Goal: Information Seeking & Learning: Learn about a topic

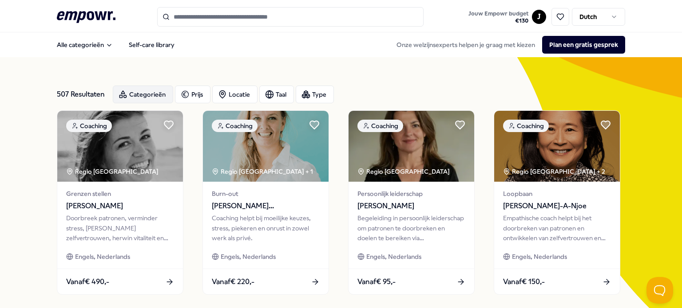
click at [139, 89] on div "Categorieën" at bounding box center [143, 95] width 60 height 18
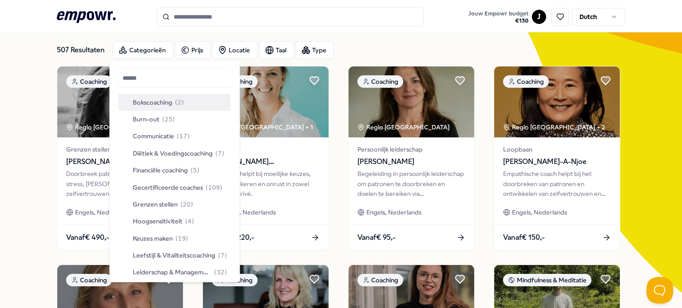
scroll to position [89, 0]
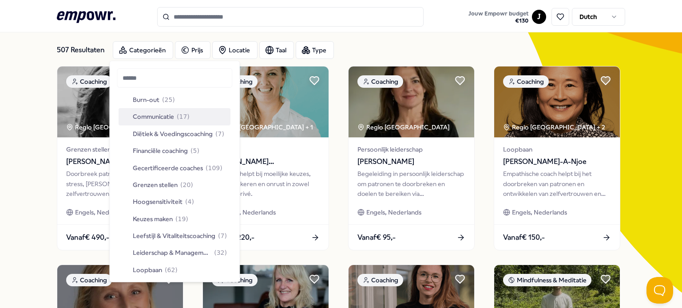
click at [175, 121] on div "Communicatie ( 17 )" at bounding box center [155, 117] width 67 height 10
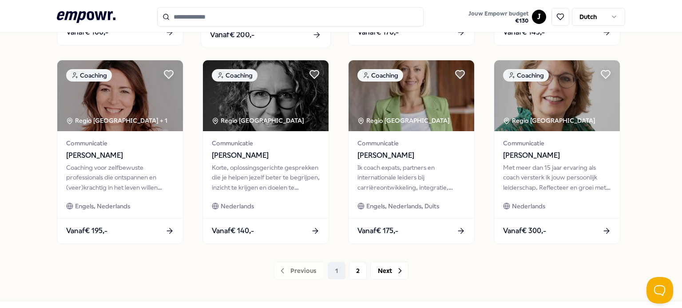
scroll to position [485, 0]
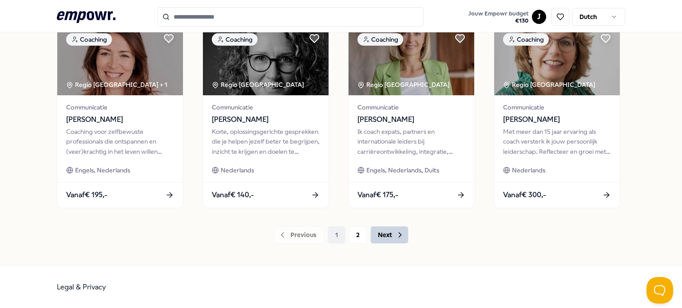
click at [381, 237] on button "Next" at bounding box center [389, 235] width 38 height 18
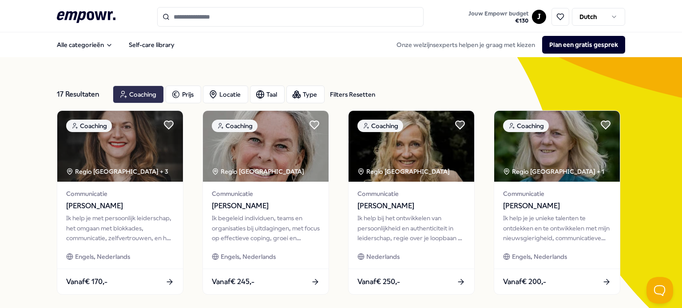
click at [146, 93] on div "Coaching" at bounding box center [138, 95] width 51 height 18
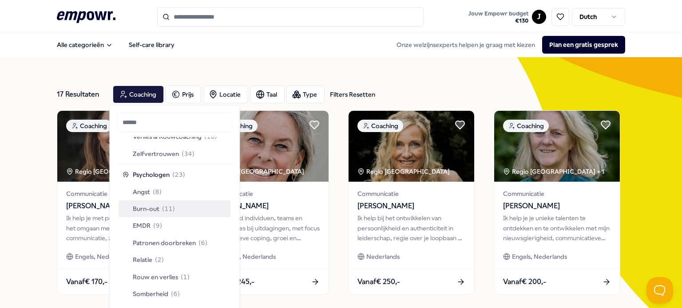
scroll to position [464, 0]
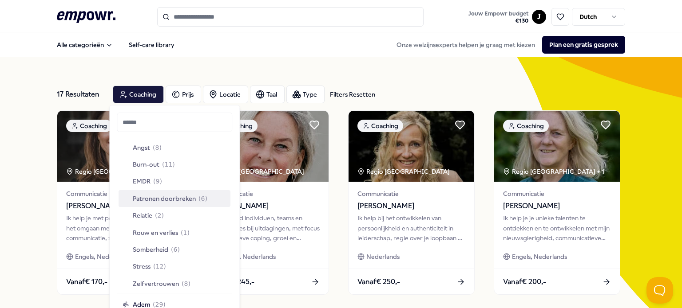
click at [174, 203] on span "Patronen doorbreken" at bounding box center [164, 199] width 63 height 10
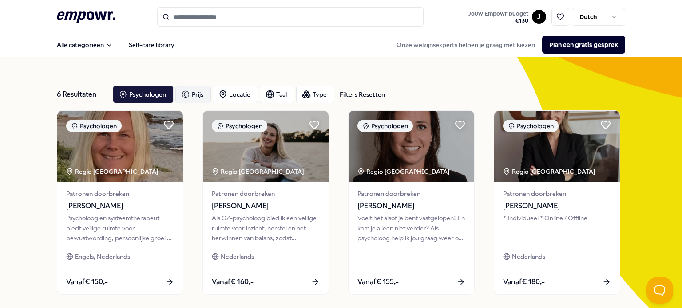
click at [189, 94] on div "Prijs" at bounding box center [193, 95] width 36 height 18
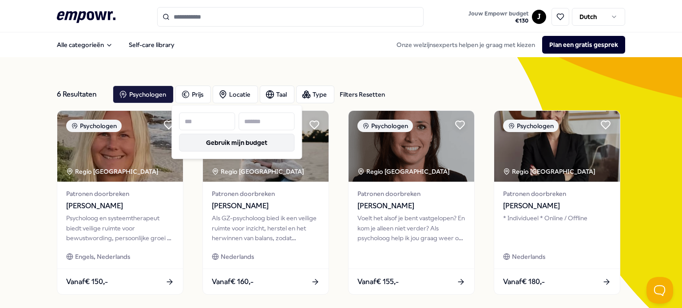
click at [208, 140] on button "Gebruik mijn budget" at bounding box center [236, 143] width 115 height 18
type input "***"
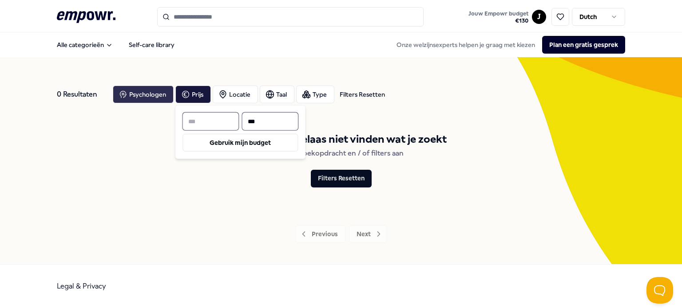
click at [146, 97] on div "Psychologen" at bounding box center [143, 95] width 61 height 18
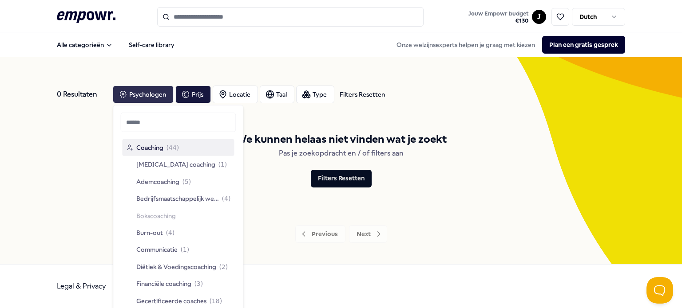
click at [126, 94] on icon "button" at bounding box center [122, 94] width 9 height 11
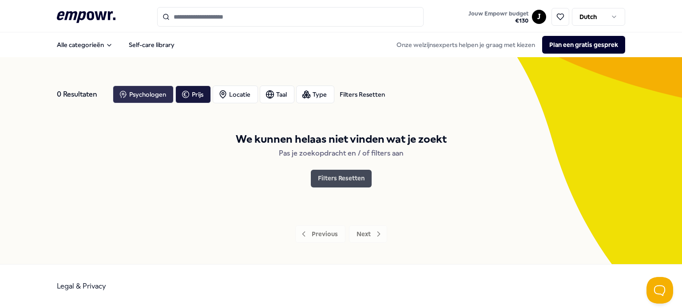
click at [355, 185] on button "Filters Resetten" at bounding box center [341, 179] width 61 height 18
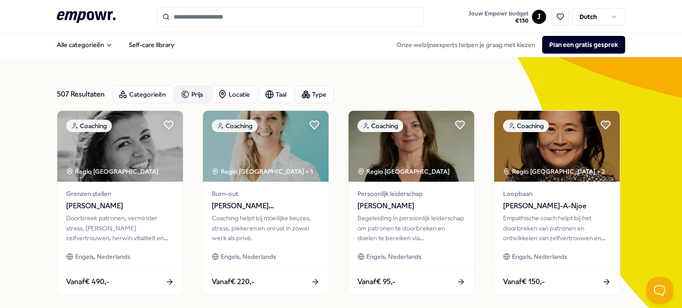
click at [193, 91] on div "Prijs" at bounding box center [193, 95] width 36 height 18
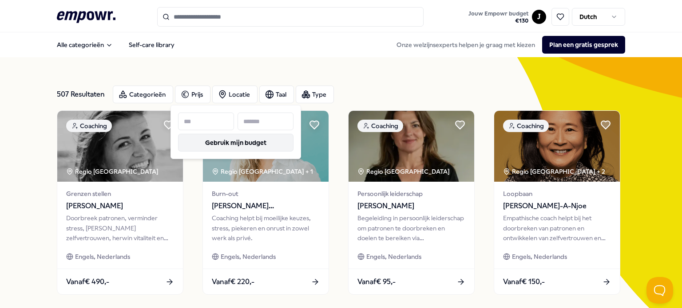
click at [220, 142] on button "Gebruik mijn budget" at bounding box center [235, 143] width 115 height 18
type input "***"
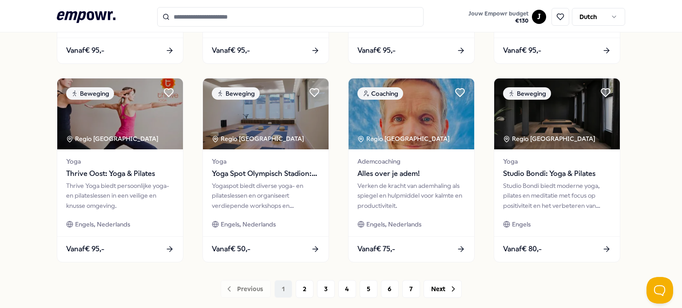
scroll to position [444, 0]
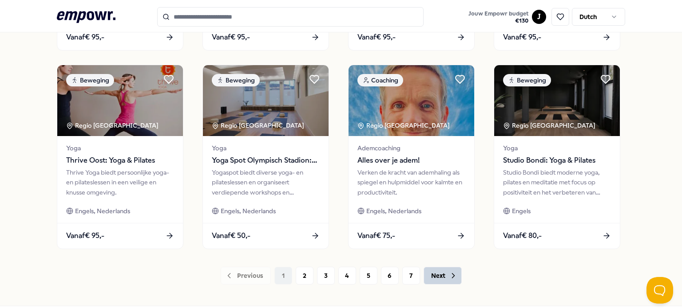
click at [441, 281] on button "Next" at bounding box center [442, 276] width 38 height 18
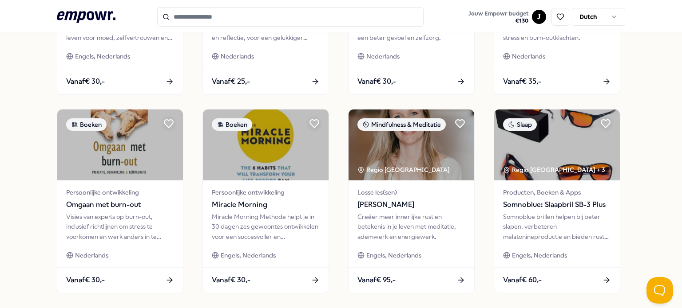
scroll to position [444, 0]
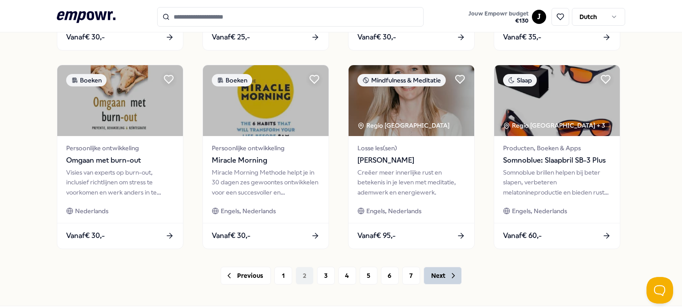
click at [435, 285] on button "Next" at bounding box center [442, 276] width 38 height 18
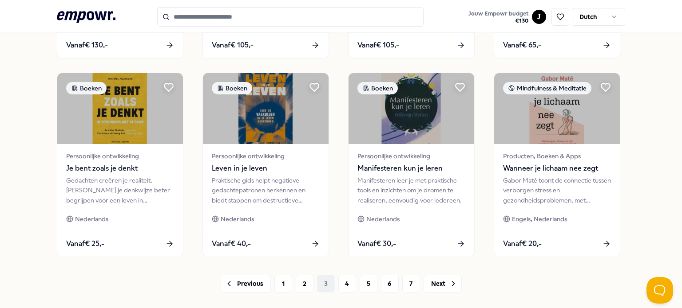
scroll to position [444, 0]
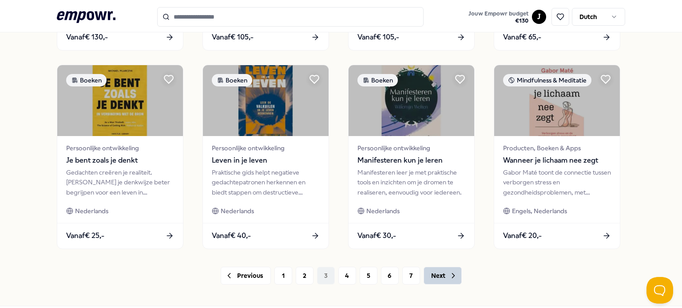
click at [444, 285] on button "Next" at bounding box center [442, 276] width 38 height 18
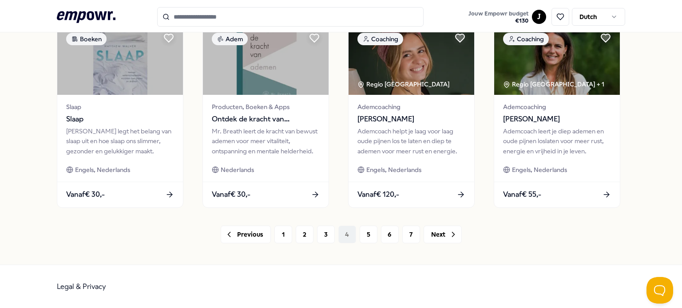
scroll to position [488, 0]
click at [454, 236] on button "Next" at bounding box center [442, 234] width 38 height 18
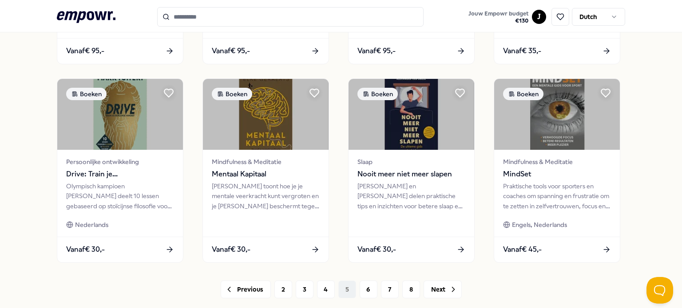
scroll to position [444, 0]
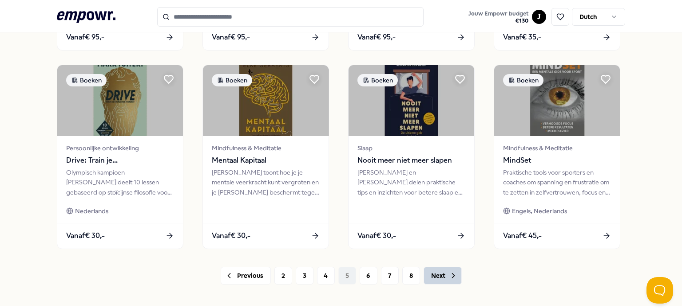
click at [430, 277] on button "Next" at bounding box center [442, 276] width 38 height 18
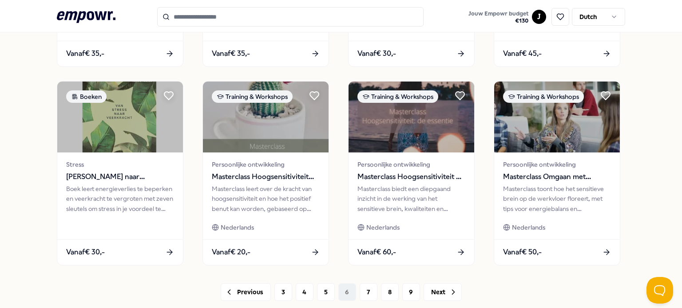
scroll to position [444, 0]
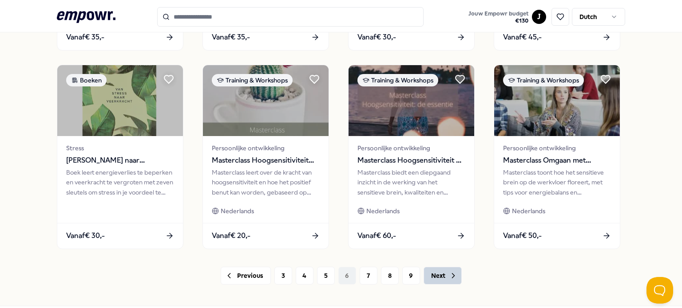
click at [440, 283] on button "Next" at bounding box center [442, 276] width 38 height 18
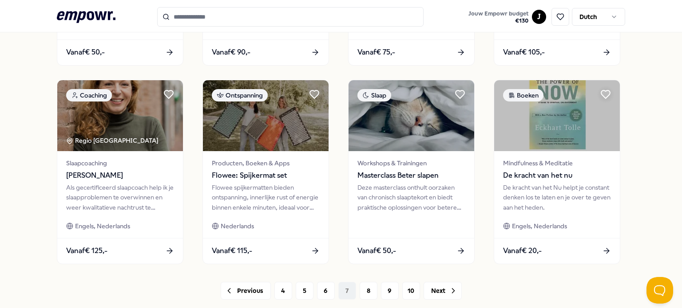
scroll to position [444, 0]
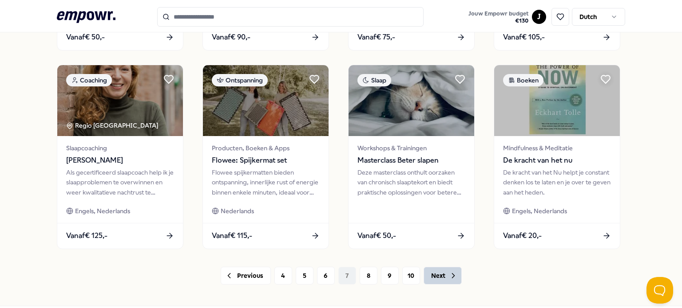
click at [449, 280] on icon at bounding box center [453, 276] width 9 height 9
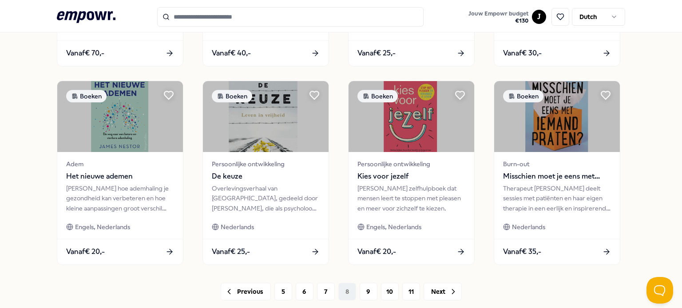
scroll to position [444, 0]
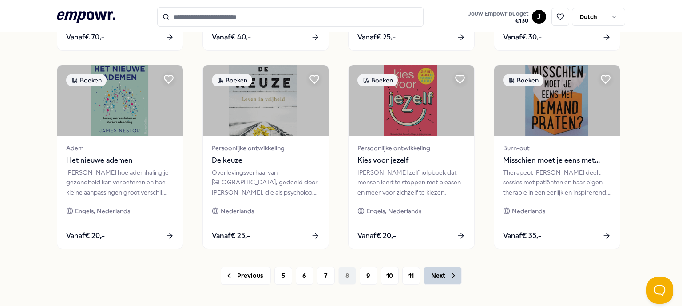
click at [438, 275] on button "Next" at bounding box center [442, 276] width 38 height 18
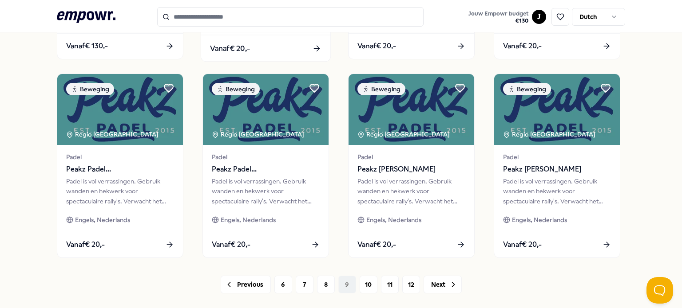
scroll to position [488, 0]
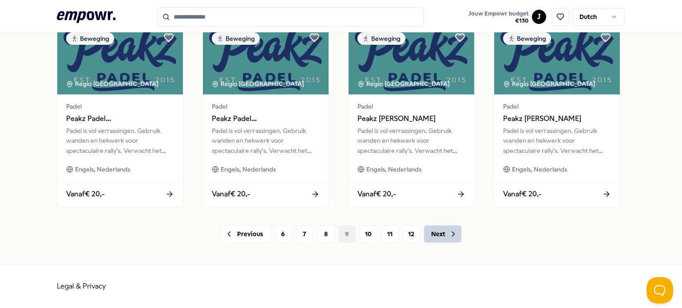
click at [450, 237] on icon at bounding box center [453, 234] width 9 height 9
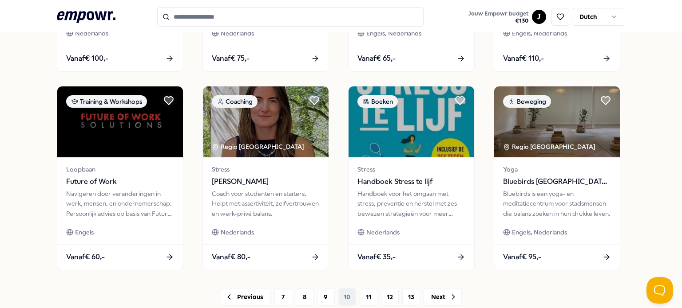
scroll to position [444, 0]
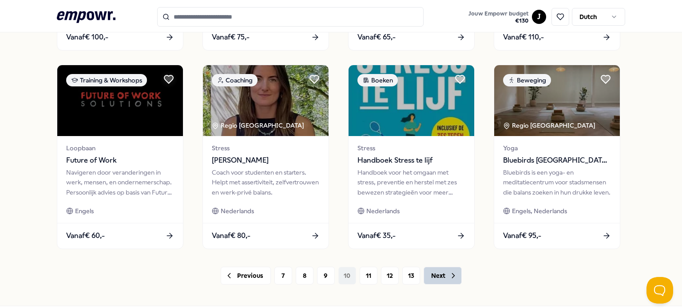
click at [445, 285] on button "Next" at bounding box center [442, 276] width 38 height 18
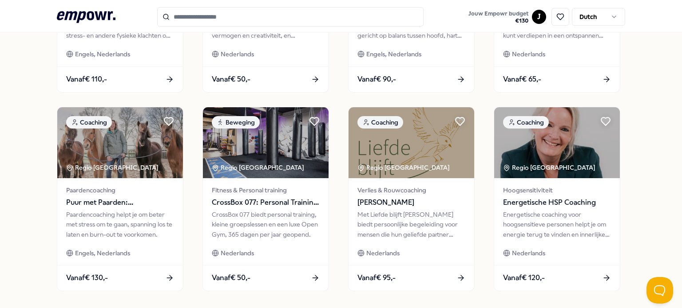
scroll to position [444, 0]
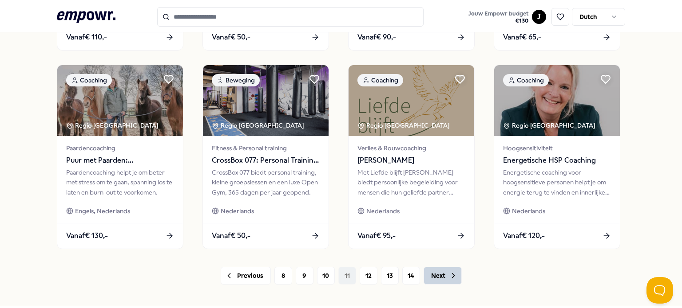
click at [449, 280] on icon at bounding box center [453, 276] width 9 height 9
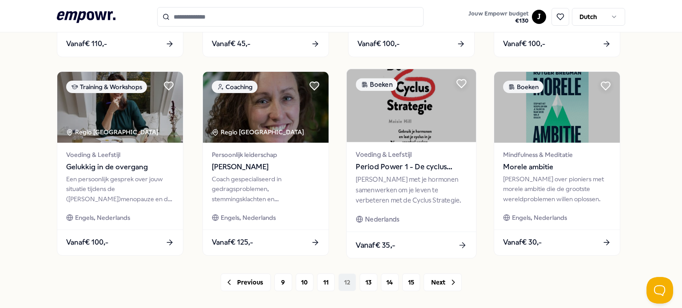
scroll to position [488, 0]
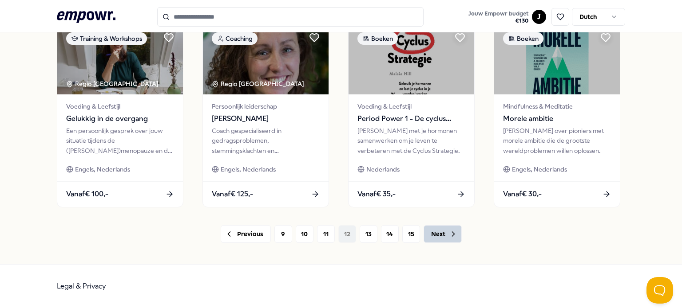
click at [433, 237] on button "Next" at bounding box center [442, 234] width 38 height 18
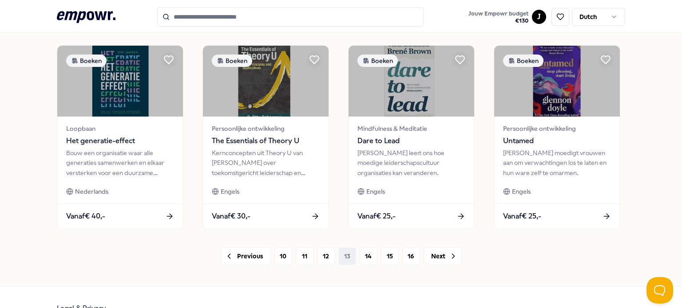
scroll to position [488, 0]
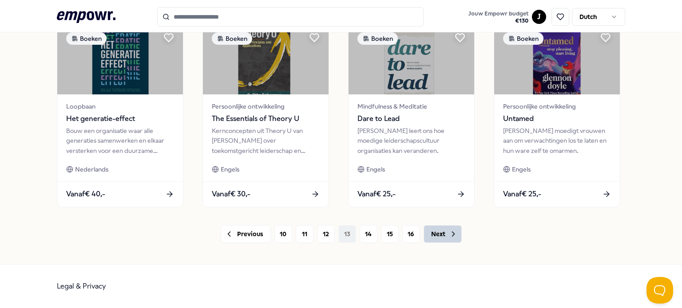
click at [434, 237] on button "Next" at bounding box center [442, 234] width 38 height 18
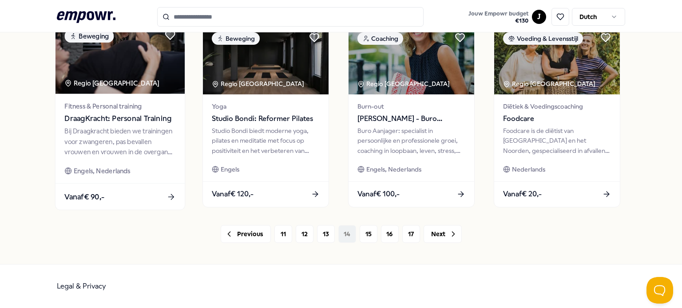
scroll to position [490, 0]
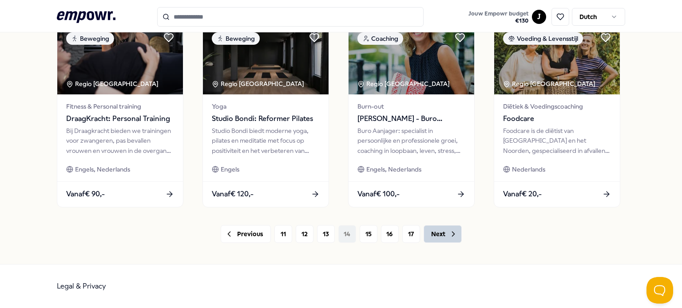
click at [442, 234] on button "Next" at bounding box center [442, 234] width 38 height 18
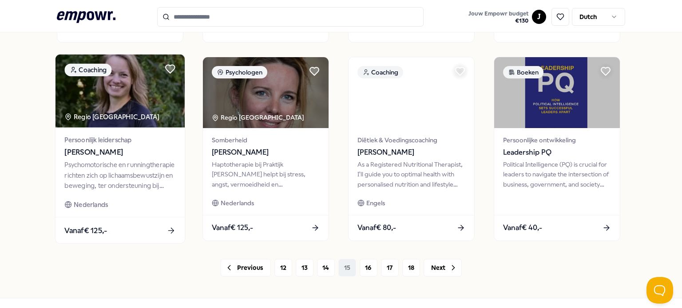
scroll to position [488, 0]
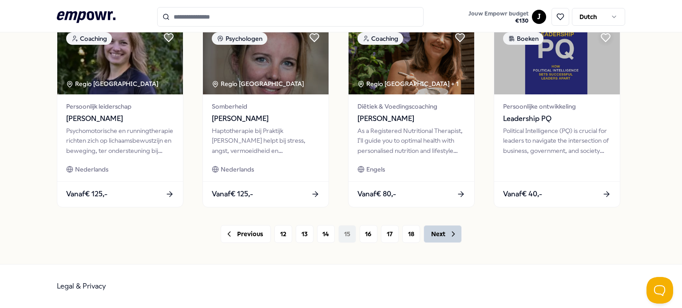
click at [443, 237] on button "Next" at bounding box center [442, 234] width 38 height 18
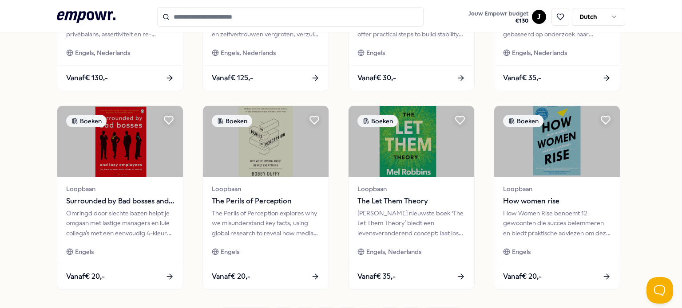
scroll to position [444, 0]
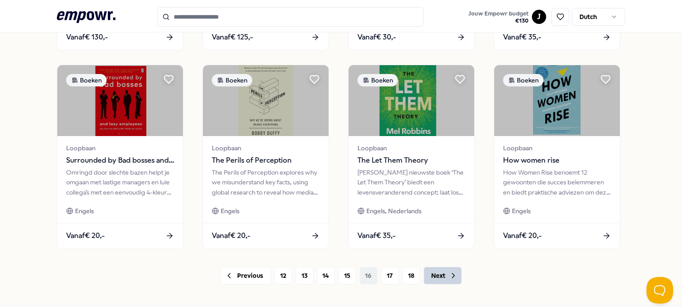
click at [439, 282] on button "Next" at bounding box center [442, 276] width 38 height 18
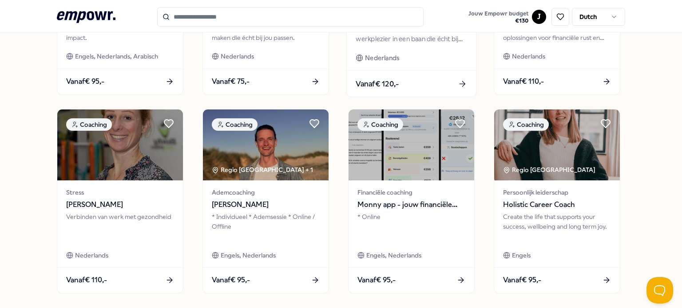
scroll to position [444, 0]
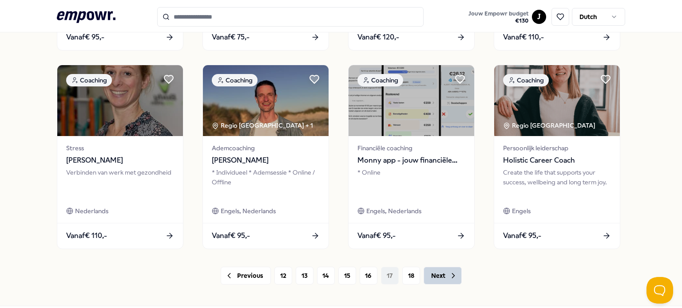
click at [437, 283] on button "Next" at bounding box center [442, 276] width 38 height 18
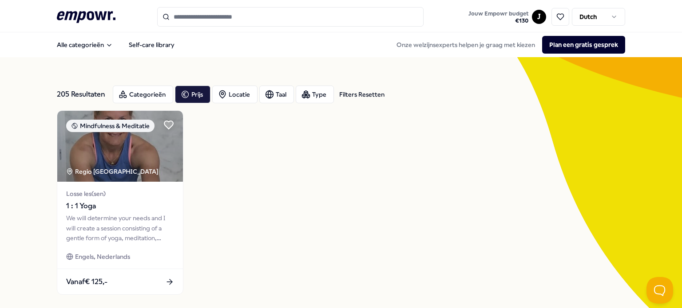
click at [356, 99] on div "Filters Resetten" at bounding box center [361, 95] width 45 height 10
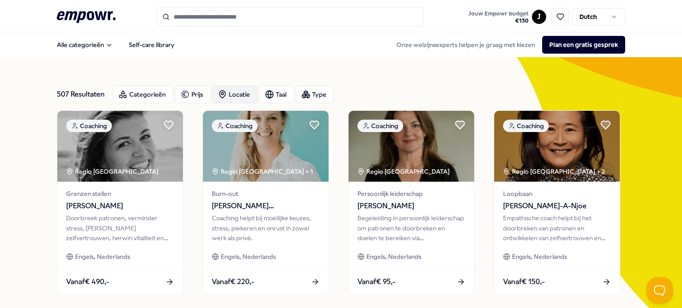
click at [221, 95] on icon "button" at bounding box center [222, 94] width 9 height 9
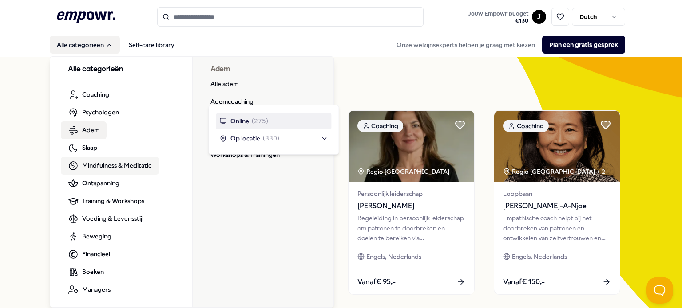
scroll to position [4, 0]
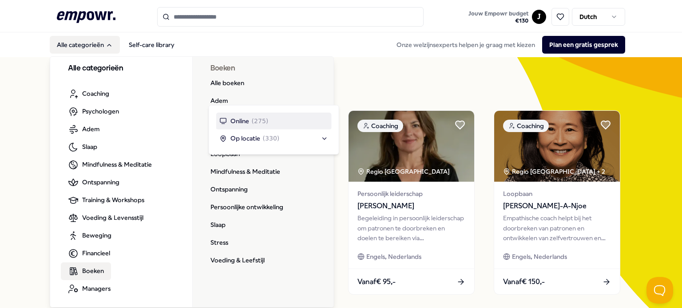
click at [91, 271] on span "Boeken" at bounding box center [93, 271] width 22 height 10
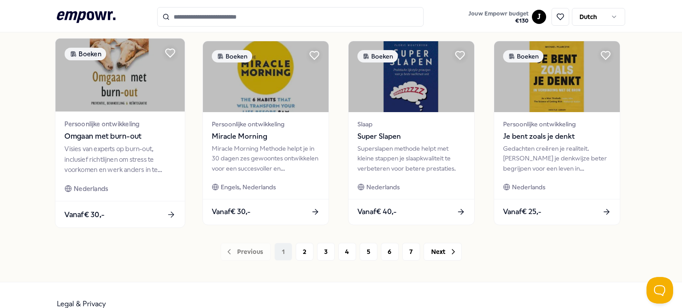
scroll to position [485, 0]
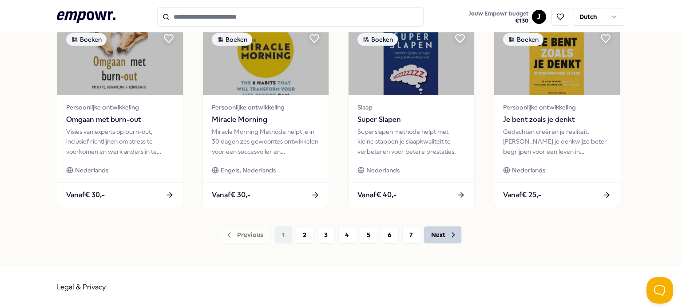
click at [452, 235] on icon at bounding box center [453, 235] width 9 height 9
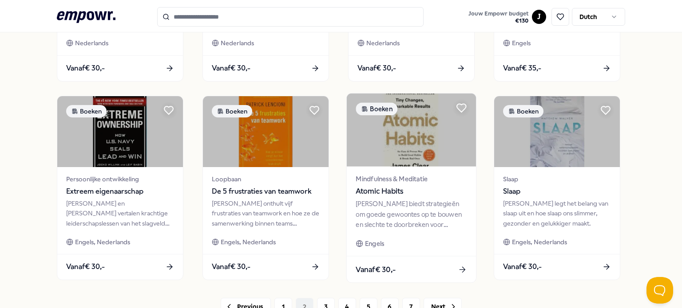
scroll to position [485, 0]
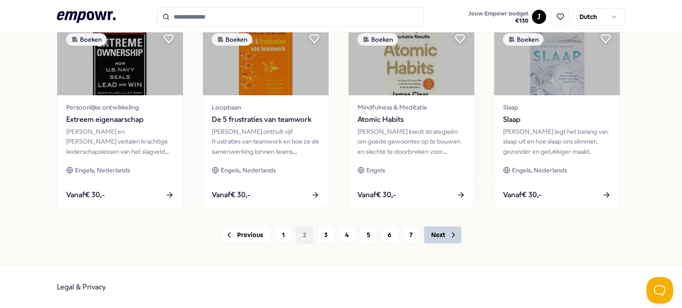
click at [443, 230] on button "Next" at bounding box center [442, 235] width 38 height 18
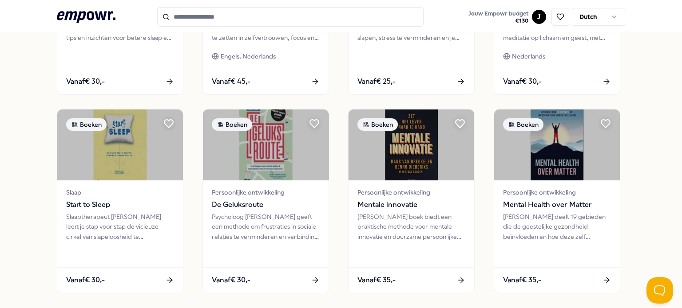
scroll to position [444, 0]
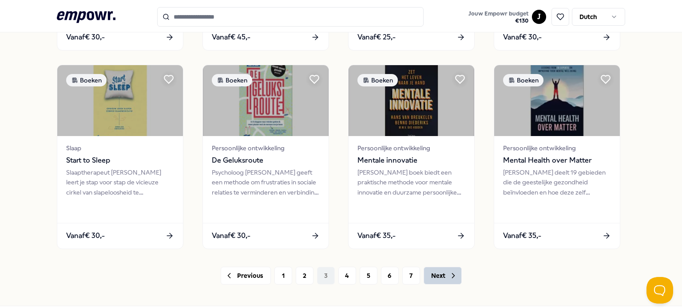
click at [434, 276] on button "Next" at bounding box center [442, 276] width 38 height 18
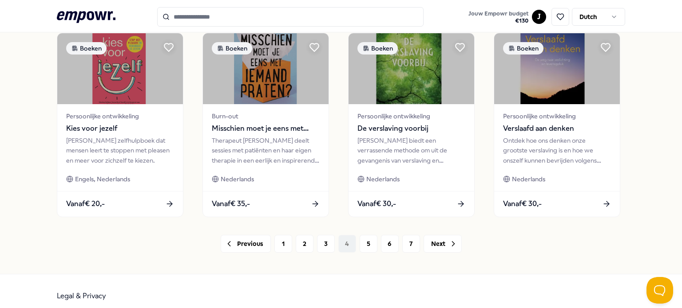
scroll to position [485, 0]
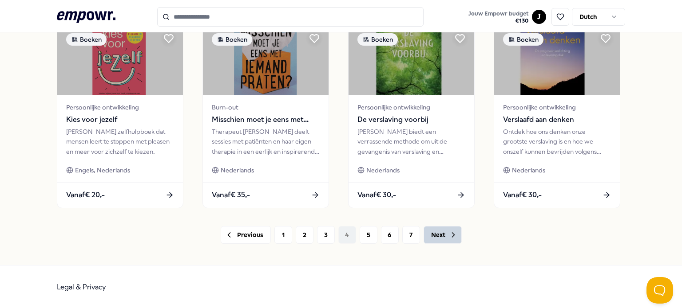
click at [436, 237] on button "Next" at bounding box center [442, 235] width 38 height 18
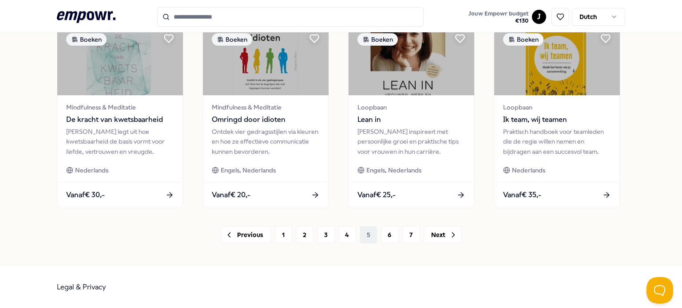
scroll to position [485, 0]
click at [430, 233] on button "Next" at bounding box center [442, 235] width 38 height 18
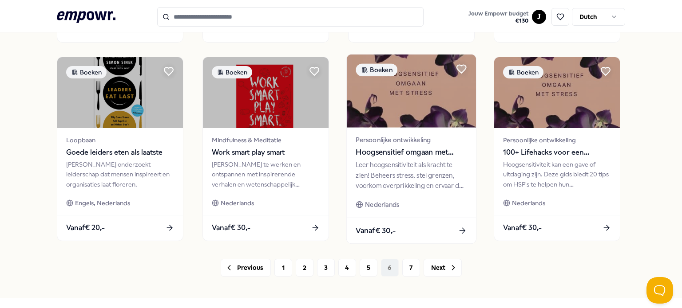
scroll to position [485, 0]
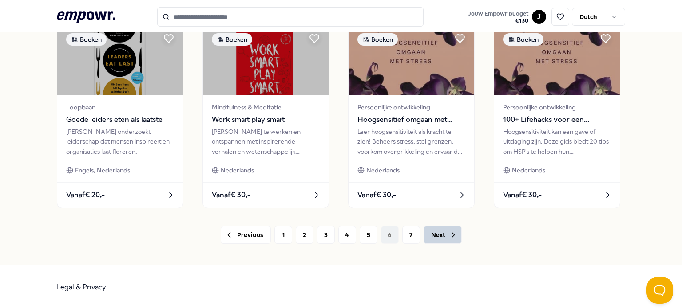
click at [437, 237] on button "Next" at bounding box center [442, 235] width 38 height 18
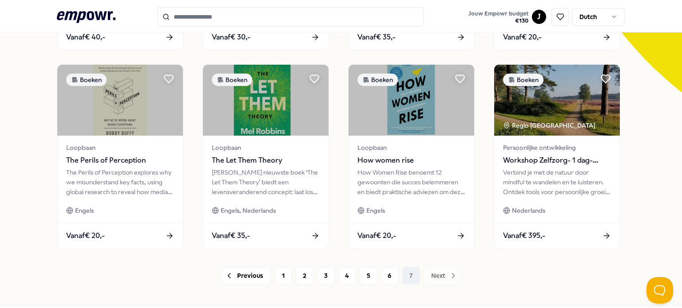
scroll to position [266, 0]
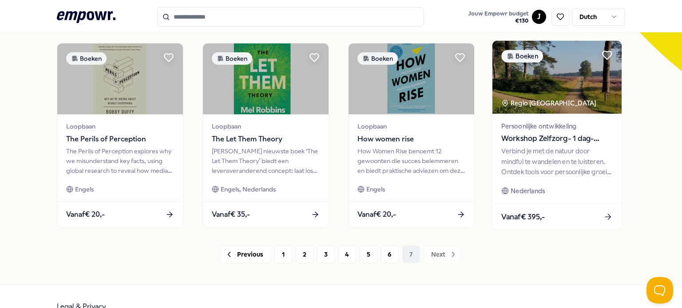
click at [527, 81] on img at bounding box center [556, 77] width 129 height 73
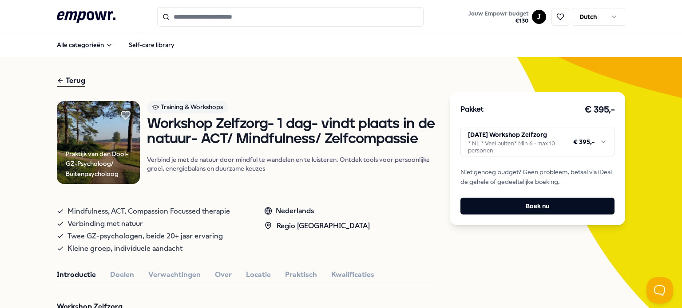
click at [77, 81] on div "Terug" at bounding box center [71, 81] width 28 height 12
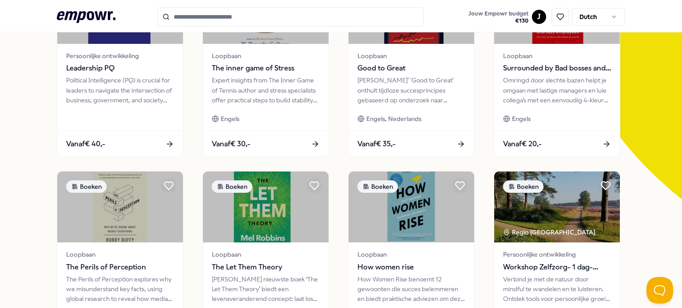
scroll to position [286, 0]
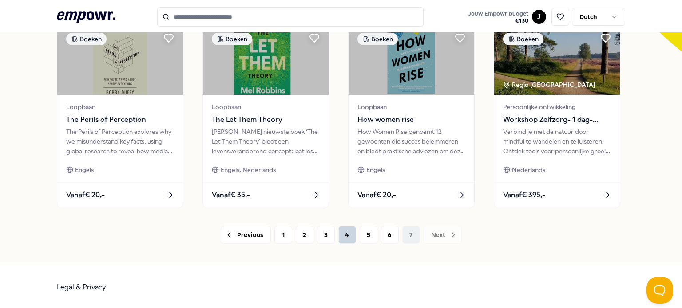
click at [350, 231] on button "4" at bounding box center [347, 235] width 18 height 18
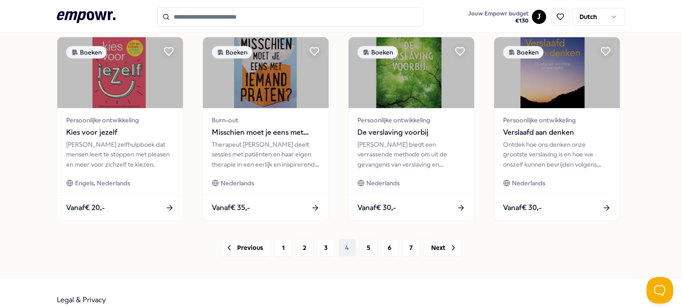
scroll to position [485, 0]
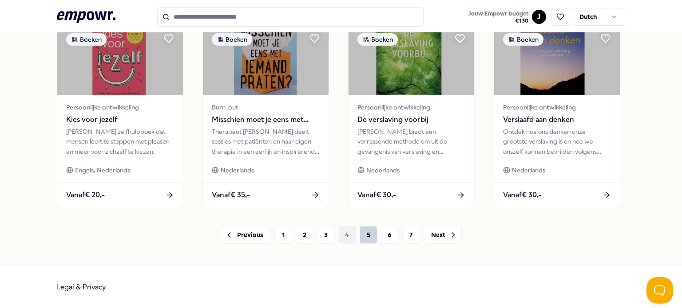
click at [364, 229] on button "5" at bounding box center [368, 235] width 18 height 18
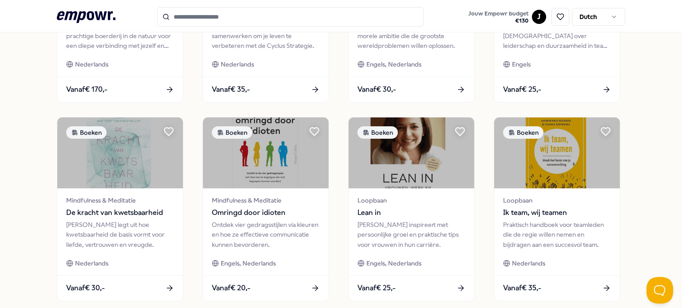
scroll to position [485, 0]
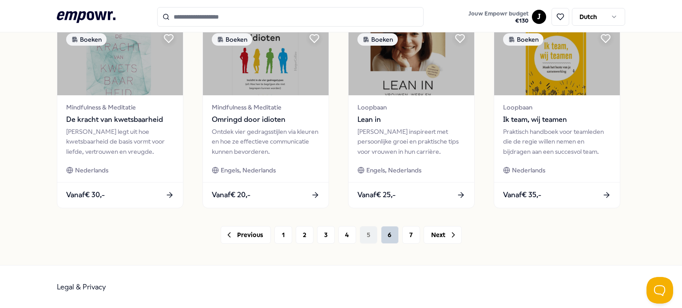
click at [385, 236] on button "6" at bounding box center [390, 235] width 18 height 18
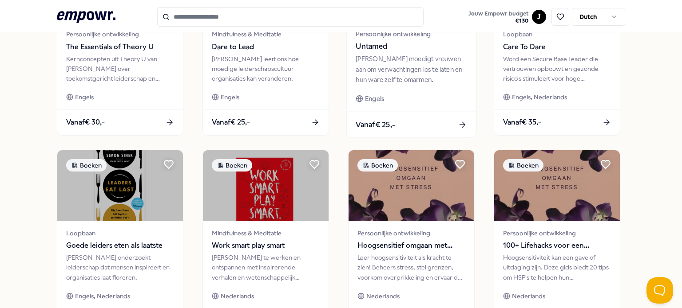
scroll to position [440, 0]
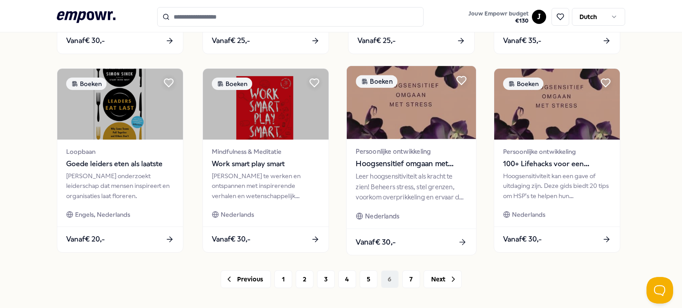
click at [419, 105] on img at bounding box center [411, 102] width 129 height 73
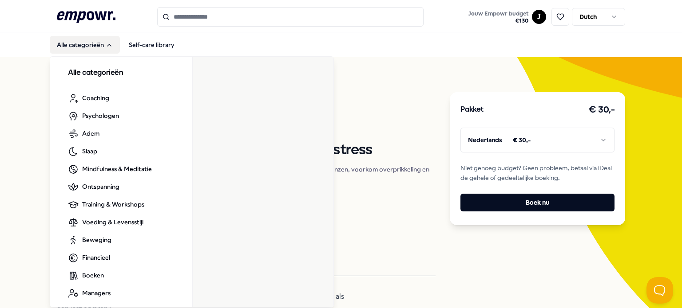
click at [71, 80] on div "Alle categorieën Coaching Psychologen Adem Slaap Mindfulness & Meditatie Ontspa…" at bounding box center [121, 185] width 142 height 257
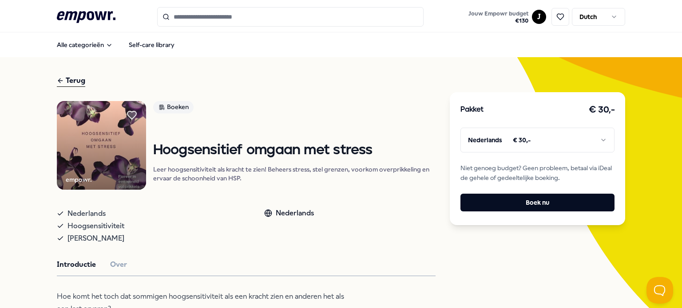
drag, startPoint x: 28, startPoint y: 86, endPoint x: 62, endPoint y: 79, distance: 34.4
click at [62, 79] on div "Terug" at bounding box center [71, 81] width 28 height 12
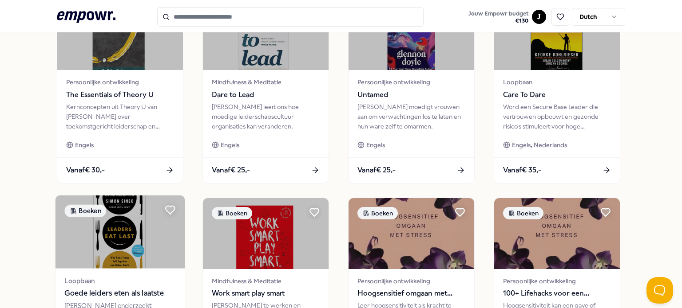
scroll to position [485, 0]
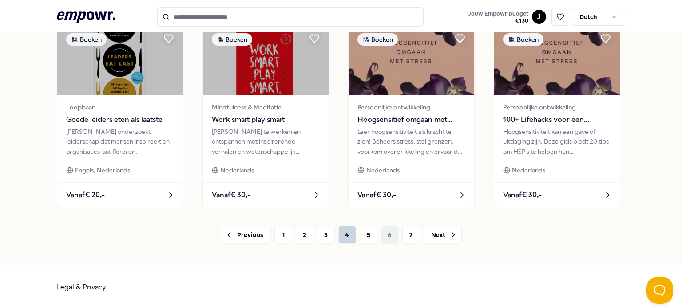
click at [343, 238] on button "4" at bounding box center [347, 235] width 18 height 18
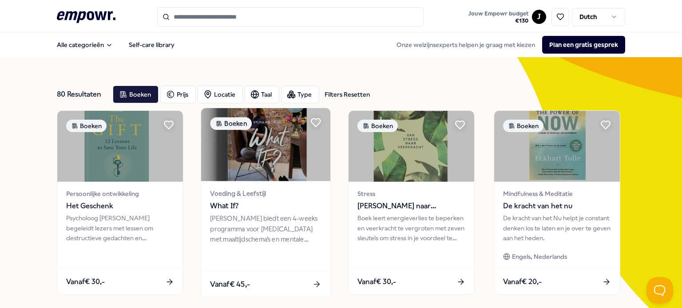
click at [304, 182] on div "Voeding & Leefstijl What If? Sylvia Holtslag biedt een 4-weeks programma voor I…" at bounding box center [265, 227] width 129 height 90
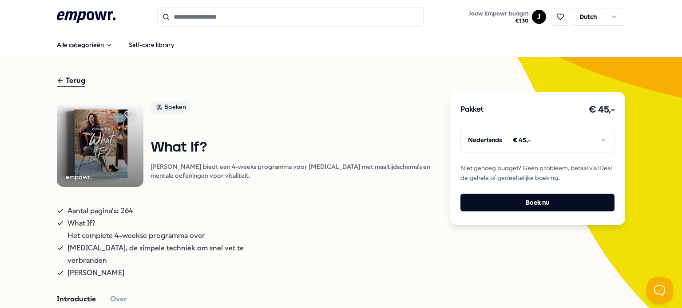
click at [75, 77] on div "Terug" at bounding box center [71, 81] width 28 height 12
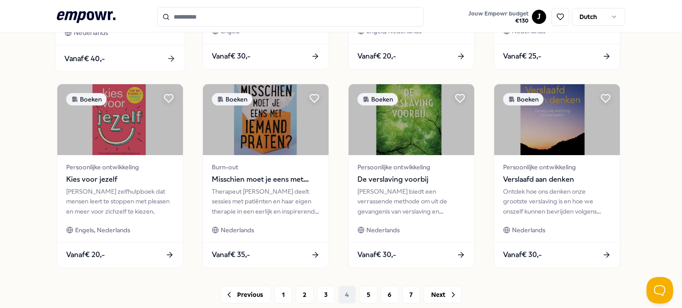
scroll to position [444, 0]
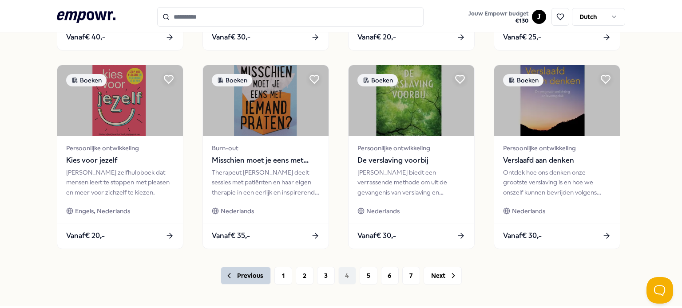
click at [253, 278] on button "Previous" at bounding box center [246, 276] width 50 height 18
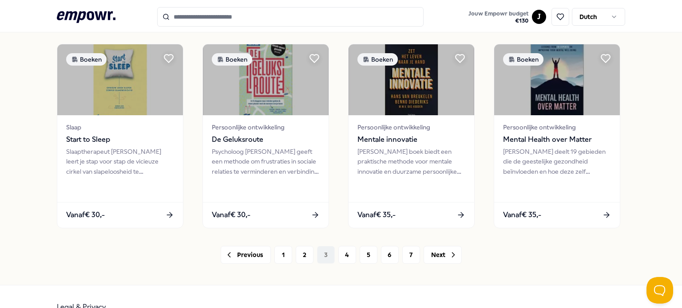
scroll to position [485, 0]
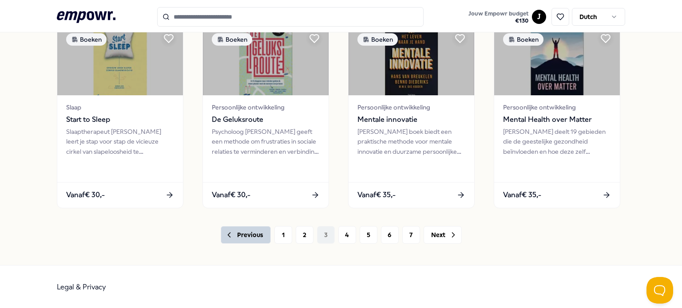
click at [227, 236] on icon at bounding box center [229, 235] width 9 height 9
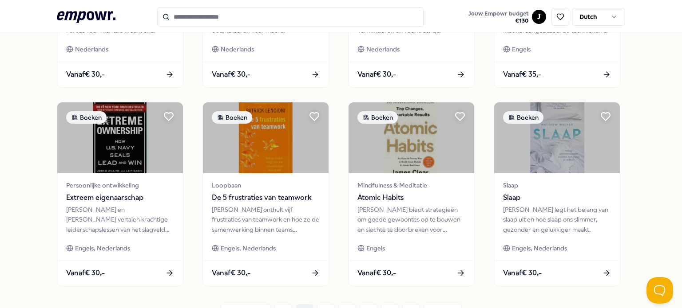
scroll to position [440, 0]
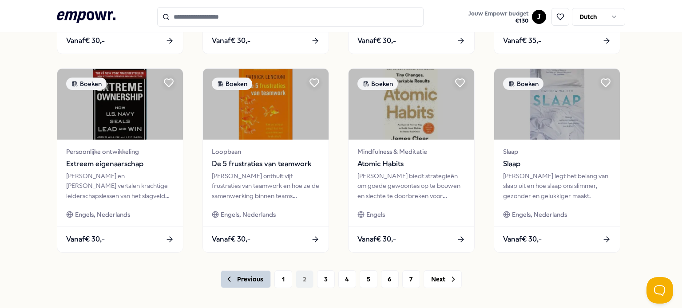
click at [232, 274] on button "Previous" at bounding box center [246, 280] width 50 height 18
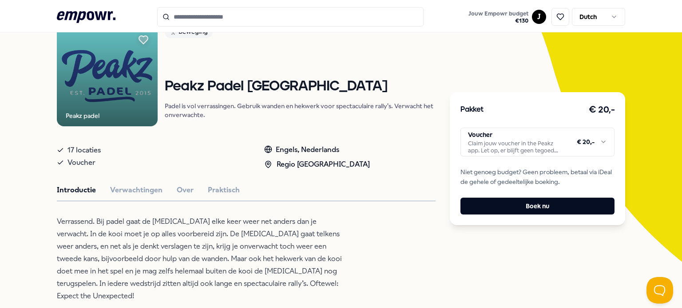
scroll to position [178, 0]
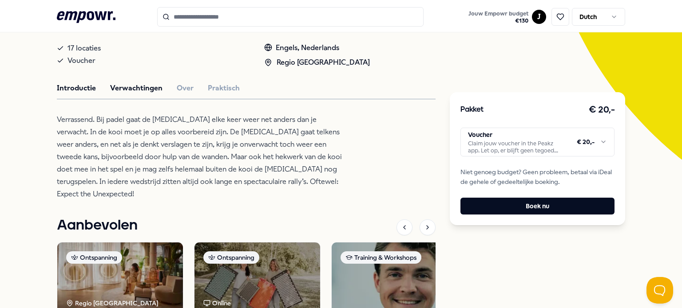
click at [116, 87] on button "Verwachtingen" at bounding box center [136, 89] width 52 height 12
